Goal: Find contact information

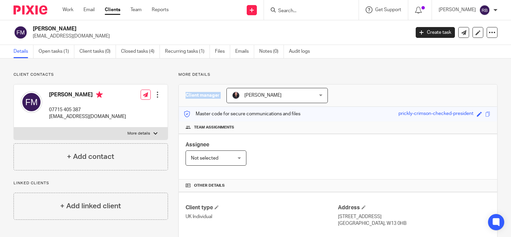
scroll to position [169, 0]
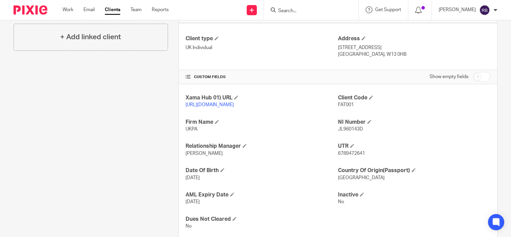
click at [327, 11] on input "Search" at bounding box center [307, 11] width 61 height 6
click at [328, 12] on input "Search" at bounding box center [307, 11] width 61 height 6
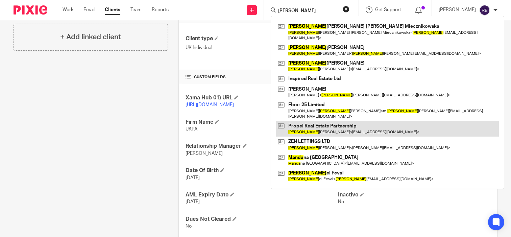
type input "[PERSON_NAME]"
click at [323, 121] on link at bounding box center [387, 129] width 223 height 16
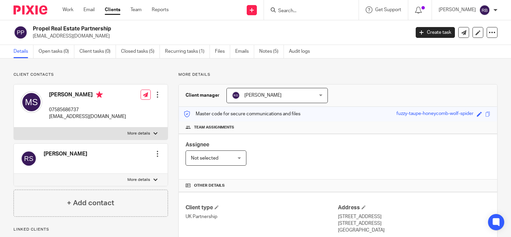
click at [70, 108] on p "07585686737" at bounding box center [87, 109] width 77 height 7
copy div "07585686737"
click at [228, 10] on div "Send new email Create task Add client Get Support Contact via email Check our d…" at bounding box center [345, 10] width 332 height 20
